Goal: Task Accomplishment & Management: Complete application form

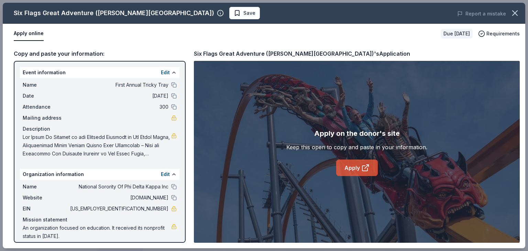
scroll to position [136, 0]
click at [360, 172] on link "Apply" at bounding box center [357, 168] width 42 height 17
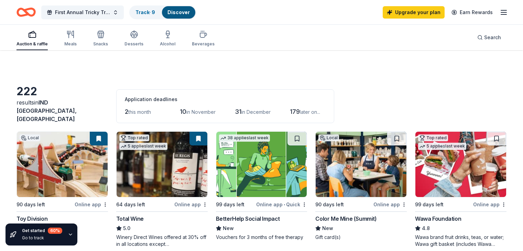
scroll to position [326, 0]
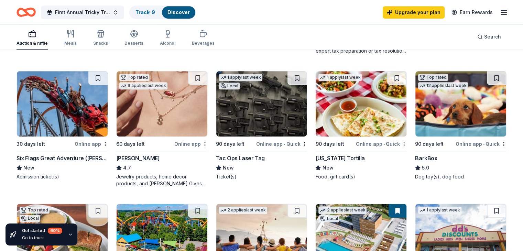
click at [87, 112] on img at bounding box center [62, 103] width 91 height 65
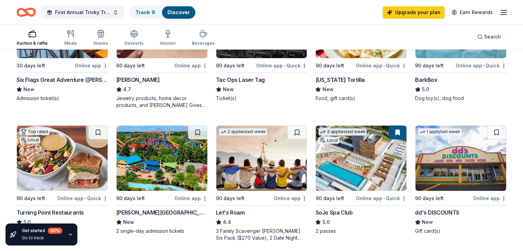
scroll to position [420, 0]
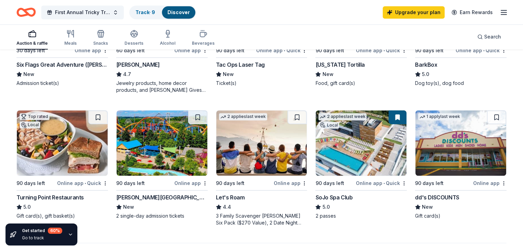
click at [339, 138] on img at bounding box center [361, 142] width 91 height 65
click at [166, 147] on img at bounding box center [162, 142] width 91 height 65
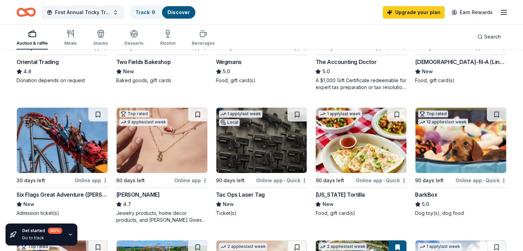
scroll to position [291, 0]
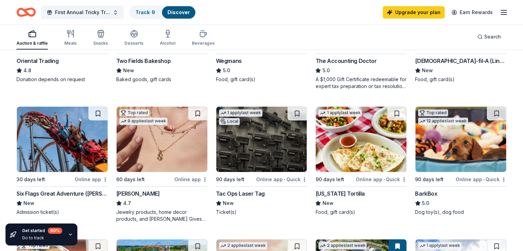
click at [255, 146] on img at bounding box center [261, 139] width 91 height 65
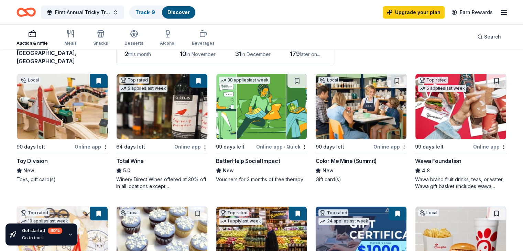
scroll to position [47, 0]
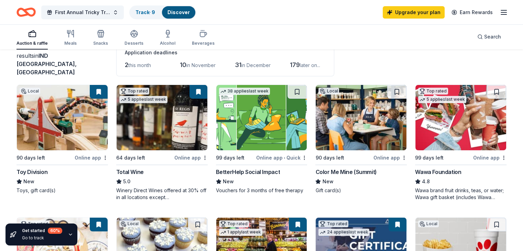
click at [344, 111] on img at bounding box center [361, 117] width 91 height 65
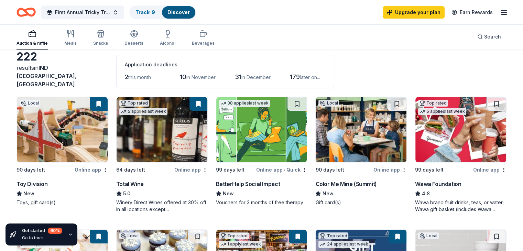
scroll to position [32, 0]
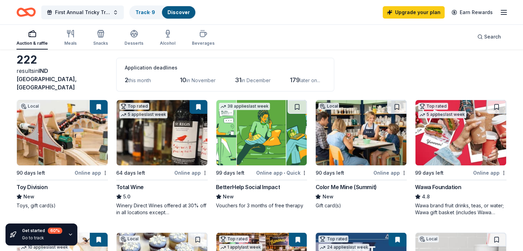
click at [255, 119] on img at bounding box center [261, 132] width 91 height 65
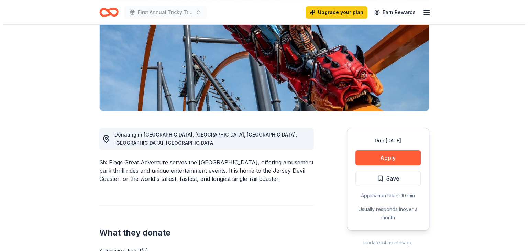
scroll to position [125, 0]
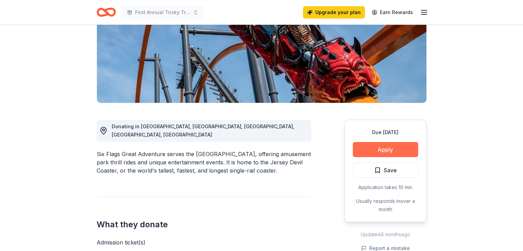
click at [373, 142] on button "Apply" at bounding box center [385, 149] width 65 height 15
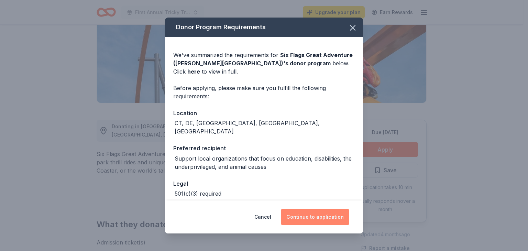
click at [315, 217] on button "Continue to application" at bounding box center [315, 217] width 68 height 17
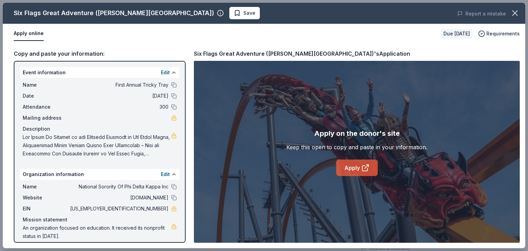
click at [357, 170] on link "Apply" at bounding box center [357, 168] width 42 height 17
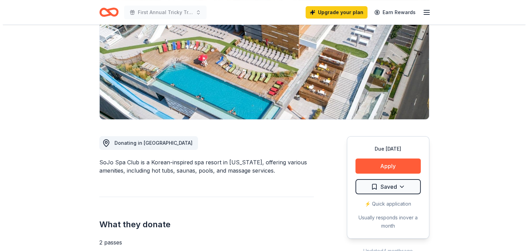
scroll to position [132, 0]
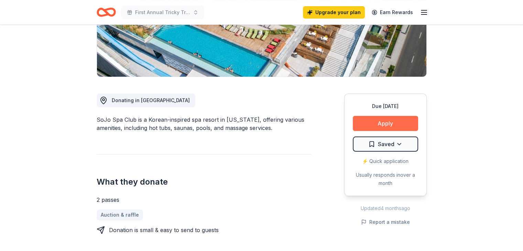
click at [397, 122] on button "Apply" at bounding box center [385, 123] width 65 height 15
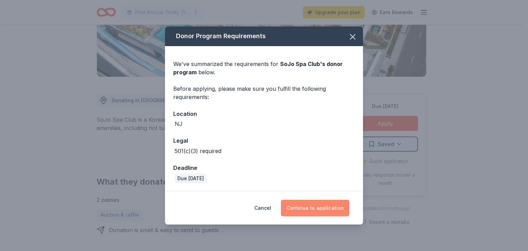
click at [323, 204] on button "Continue to application" at bounding box center [315, 208] width 68 height 17
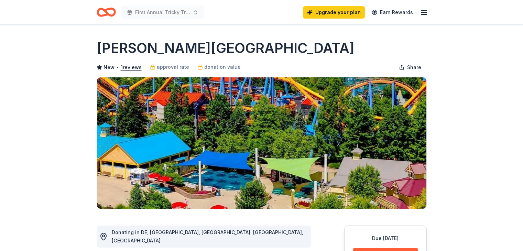
drag, startPoint x: 523, startPoint y: 24, endPoint x: 528, endPoint y: 50, distance: 26.0
click at [523, 50] on html "First Annual Tricky Tray Upgrade your plan Earn Rewards Due in 90 days Share Do…" at bounding box center [261, 125] width 523 height 251
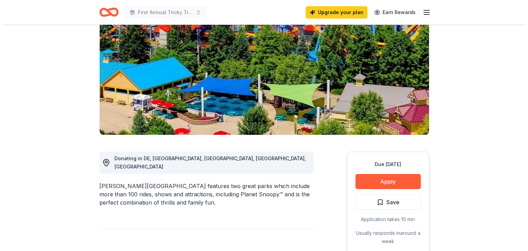
scroll to position [75, 0]
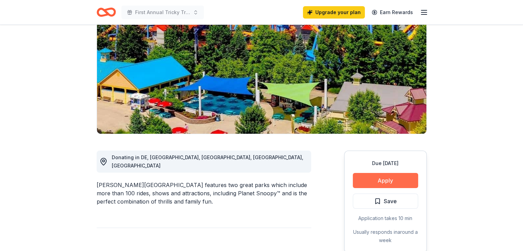
click at [378, 177] on button "Apply" at bounding box center [385, 180] width 65 height 15
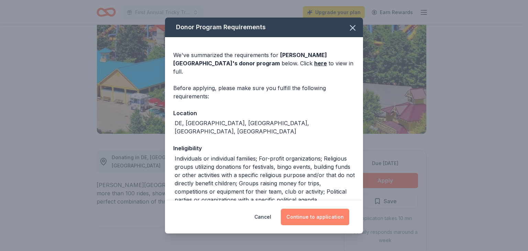
click at [304, 219] on button "Continue to application" at bounding box center [315, 217] width 68 height 17
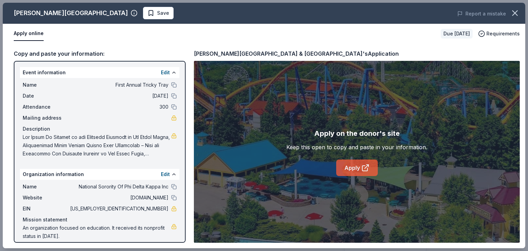
click at [363, 163] on link "Apply" at bounding box center [357, 168] width 42 height 17
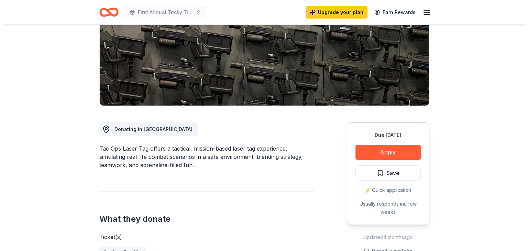
scroll to position [104, 0]
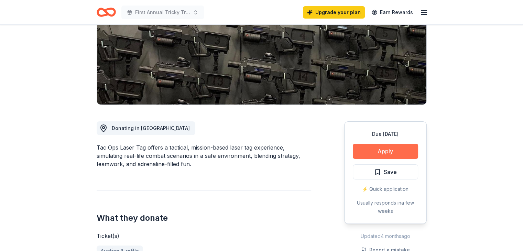
click at [389, 149] on button "Apply" at bounding box center [385, 151] width 65 height 15
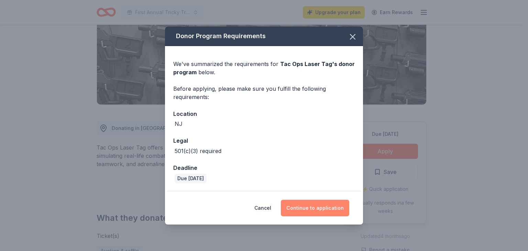
click at [310, 206] on button "Continue to application" at bounding box center [315, 208] width 68 height 17
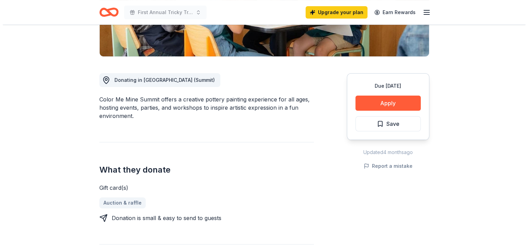
scroll to position [148, 0]
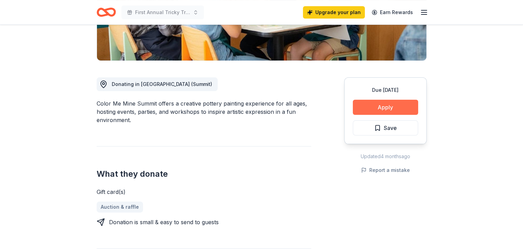
click at [388, 105] on button "Apply" at bounding box center [385, 107] width 65 height 15
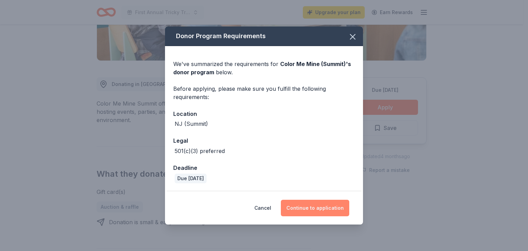
click at [320, 206] on button "Continue to application" at bounding box center [315, 208] width 68 height 17
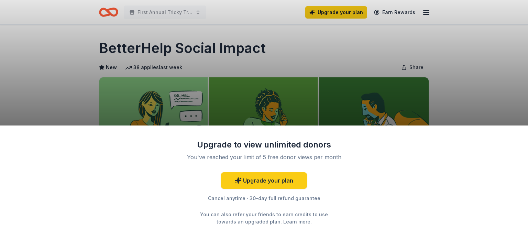
click at [523, 42] on div "Upgrade to view unlimited donors You've reached your limit of 5 free donor view…" at bounding box center [264, 125] width 528 height 251
click at [451, 47] on div "Upgrade to view unlimited donors You've reached your limit of 5 free donor view…" at bounding box center [264, 125] width 528 height 251
